Goal: Navigation & Orientation: Find specific page/section

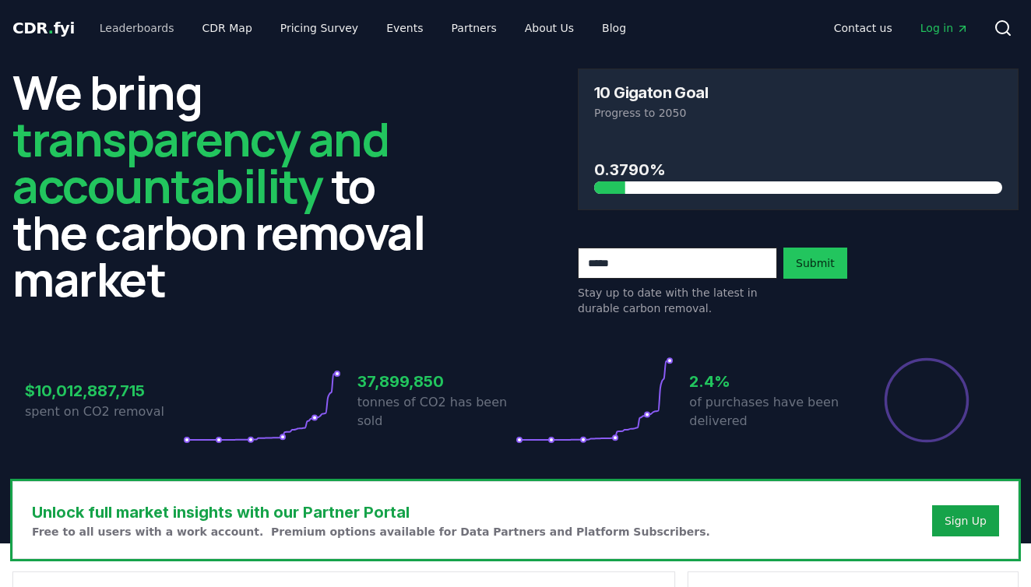
click at [139, 37] on link "Leaderboards" at bounding box center [137, 28] width 100 height 28
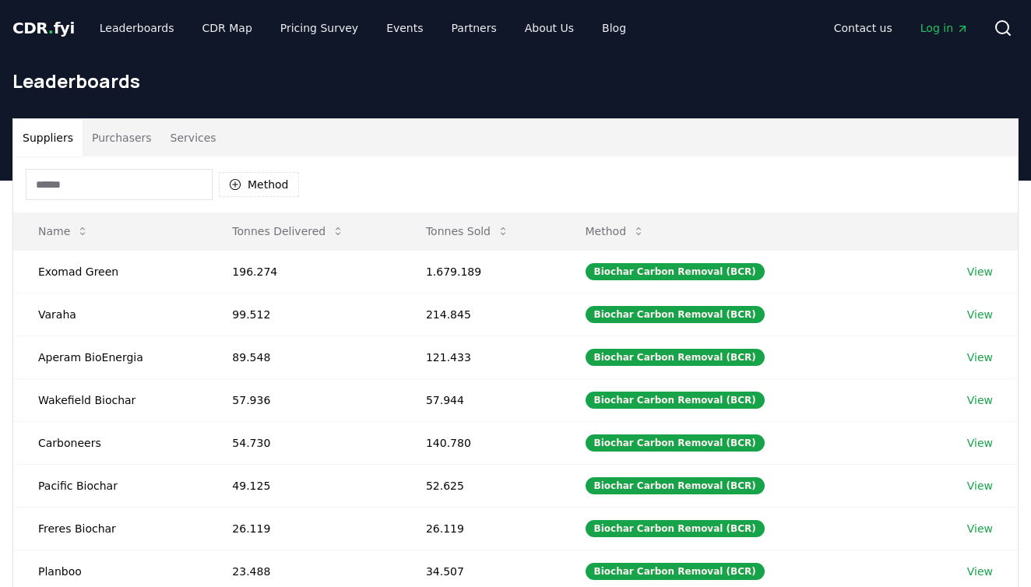
click at [196, 138] on button "Services" at bounding box center [193, 137] width 65 height 37
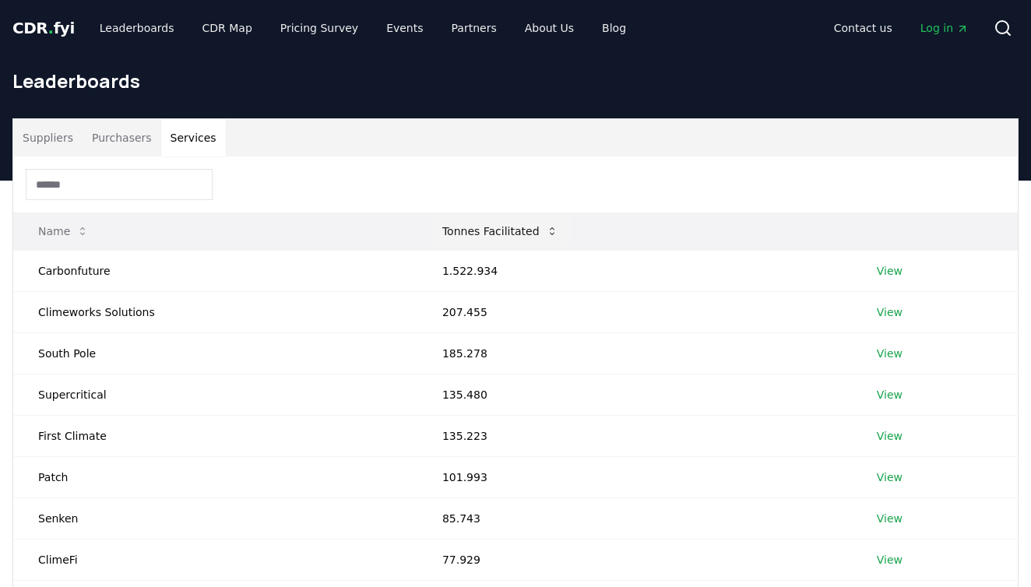
click at [534, 223] on button "Tonnes Facilitated" at bounding box center [500, 231] width 141 height 31
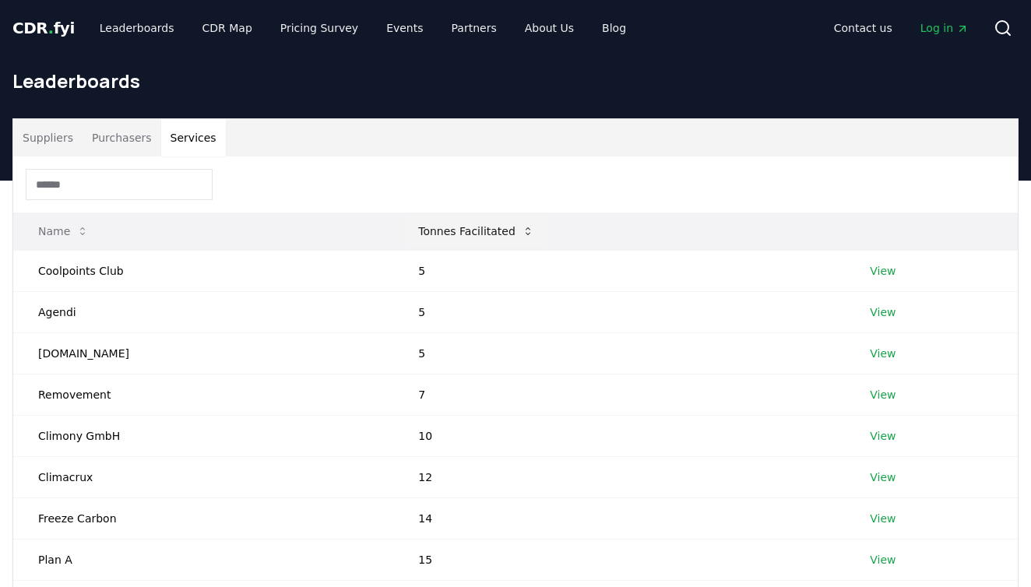
click at [522, 230] on icon at bounding box center [528, 231] width 12 height 12
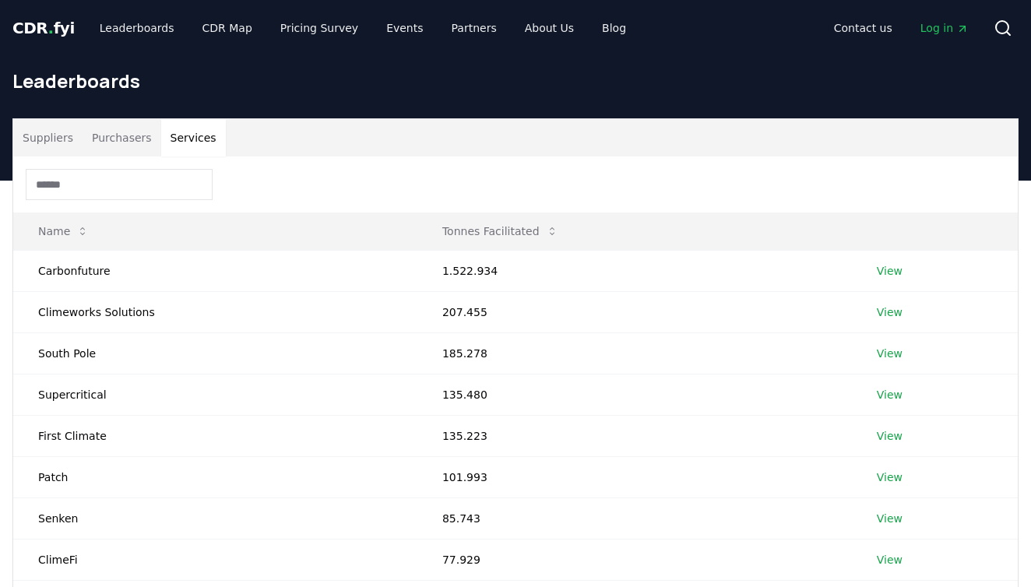
click at [62, 38] on link "CDR . fyi" at bounding box center [43, 28] width 62 height 22
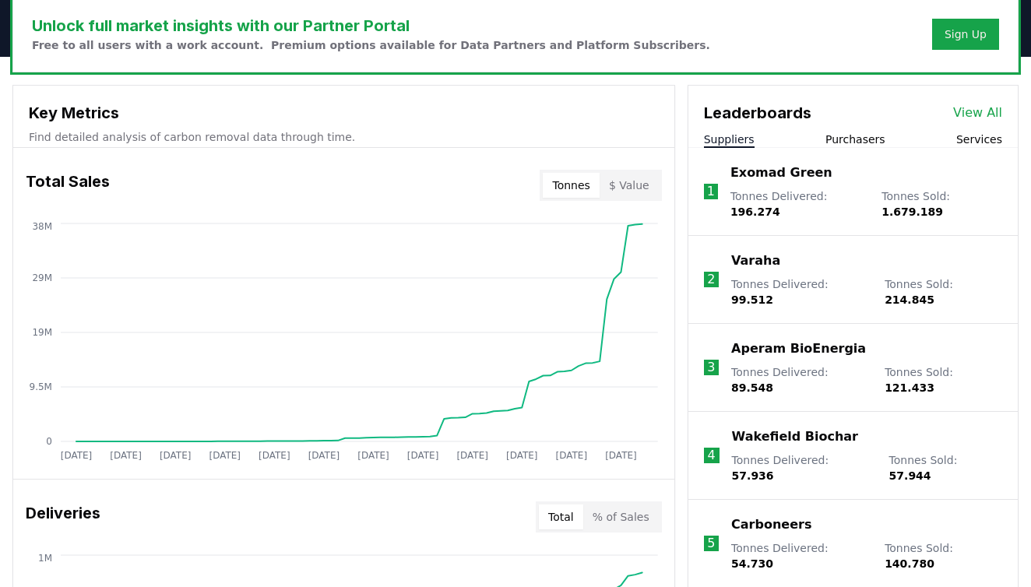
scroll to position [491, 0]
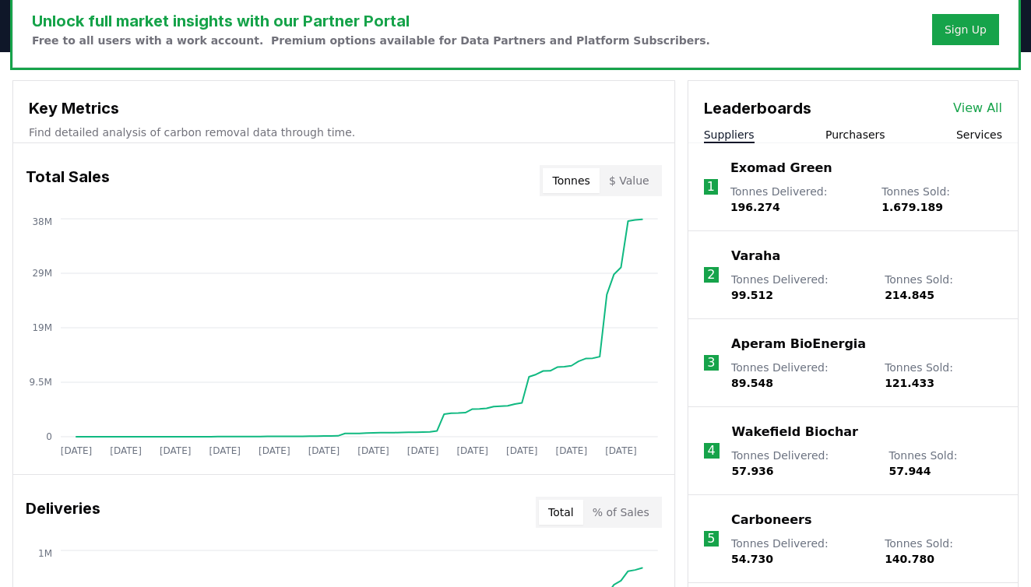
click at [985, 135] on button "Services" at bounding box center [979, 135] width 46 height 16
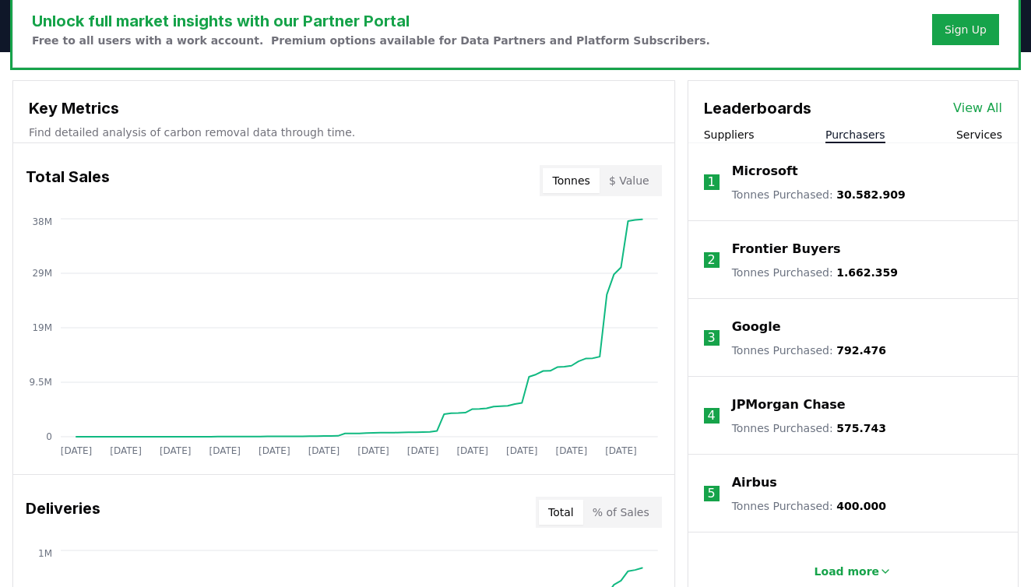
click at [880, 137] on button "Purchasers" at bounding box center [855, 135] width 60 height 16
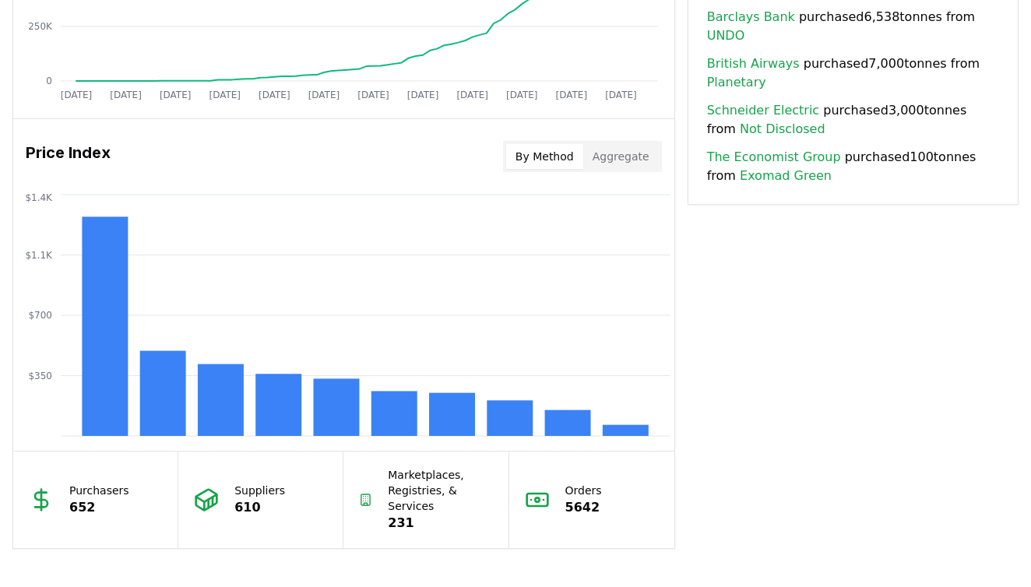
scroll to position [1182, 0]
